Goal: Navigation & Orientation: Find specific page/section

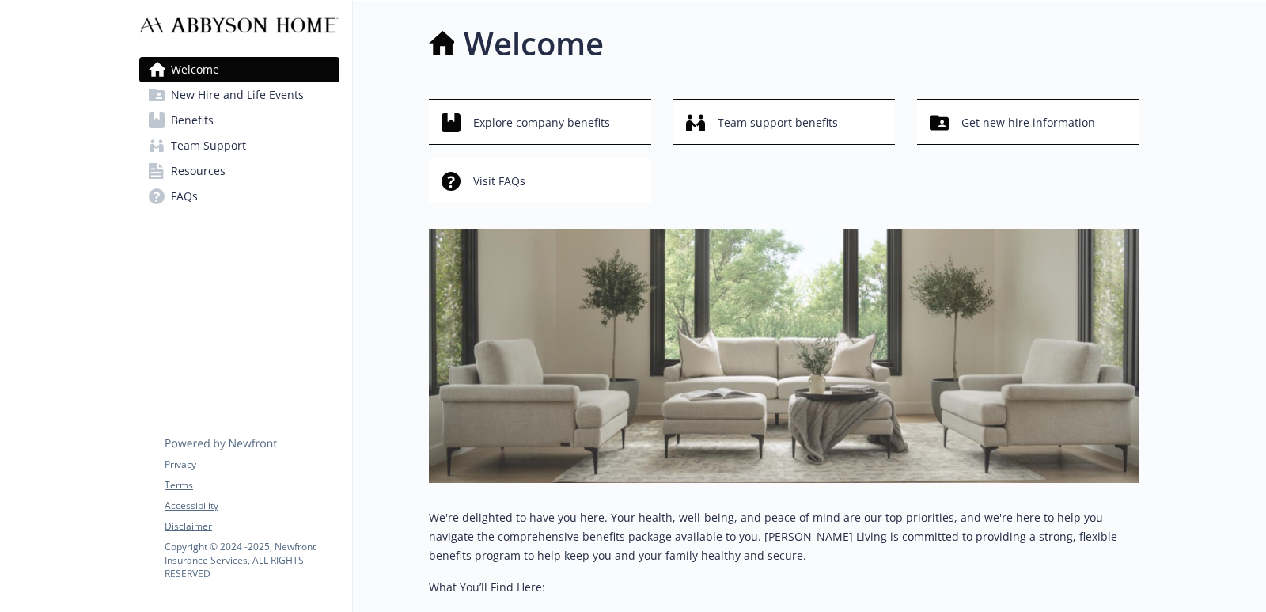
scroll to position [0, 13]
